Goal: Register for event/course

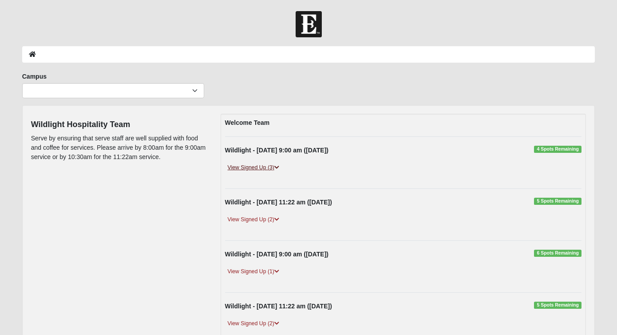
click at [279, 165] on icon at bounding box center [277, 167] width 5 height 5
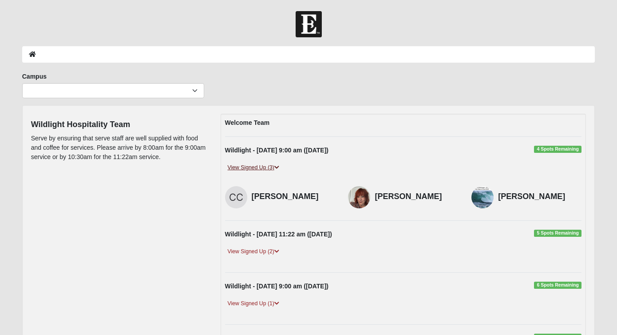
click at [279, 165] on icon at bounding box center [277, 167] width 5 height 5
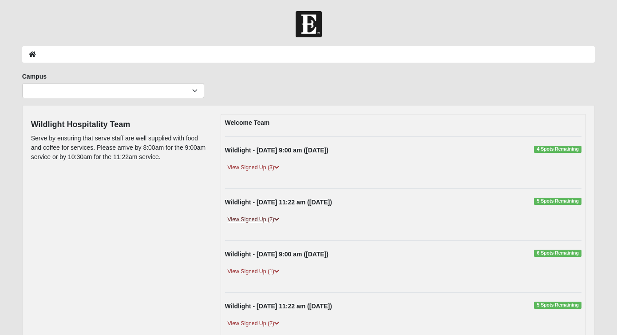
click at [280, 215] on link "View Signed Up (2)" at bounding box center [253, 219] width 57 height 9
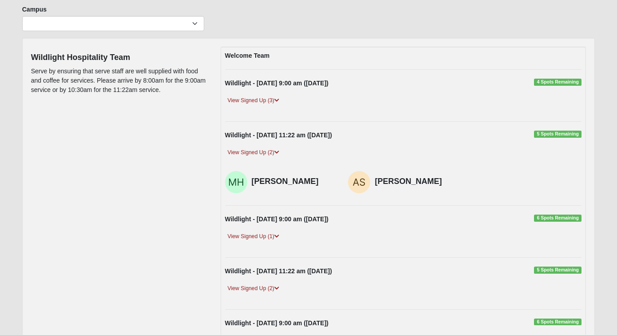
scroll to position [85, 0]
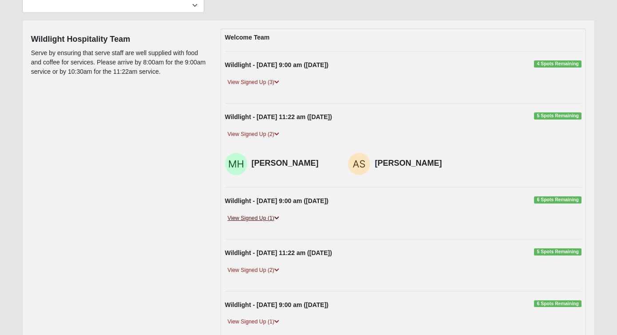
click at [277, 217] on icon at bounding box center [277, 217] width 5 height 5
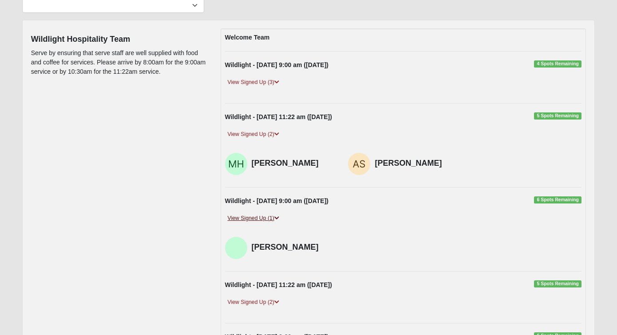
click at [277, 217] on icon at bounding box center [277, 217] width 5 height 5
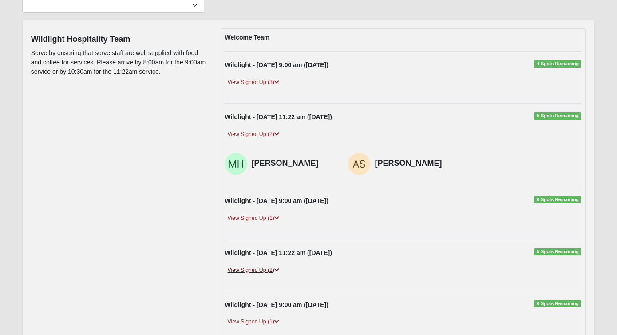
click at [278, 268] on icon at bounding box center [277, 269] width 5 height 5
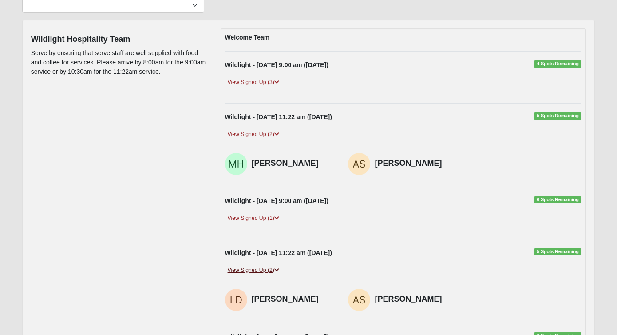
scroll to position [136, 0]
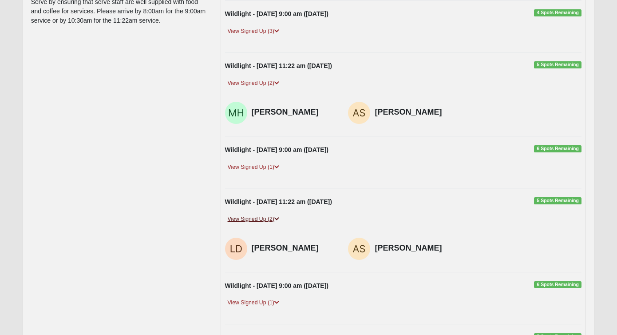
click at [279, 216] on icon at bounding box center [277, 218] width 5 height 5
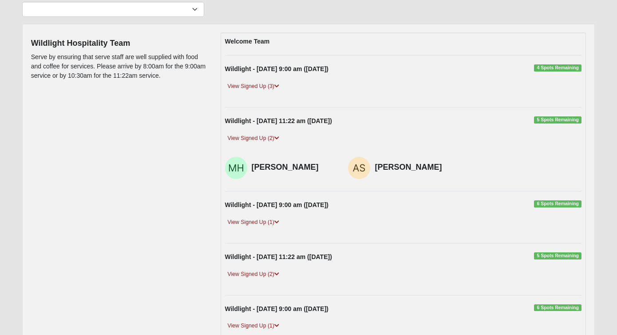
scroll to position [82, 0]
click at [280, 133] on link "View Signed Up (2)" at bounding box center [253, 137] width 57 height 9
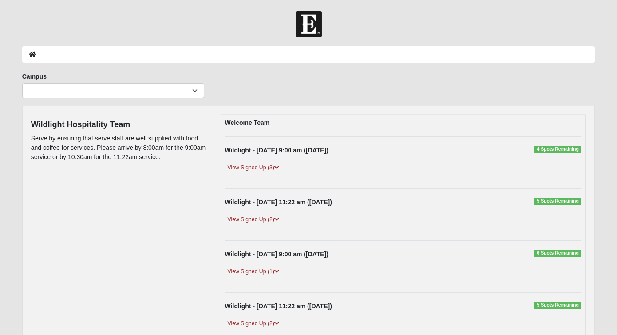
scroll to position [0, 0]
